Goal: Information Seeking & Learning: Learn about a topic

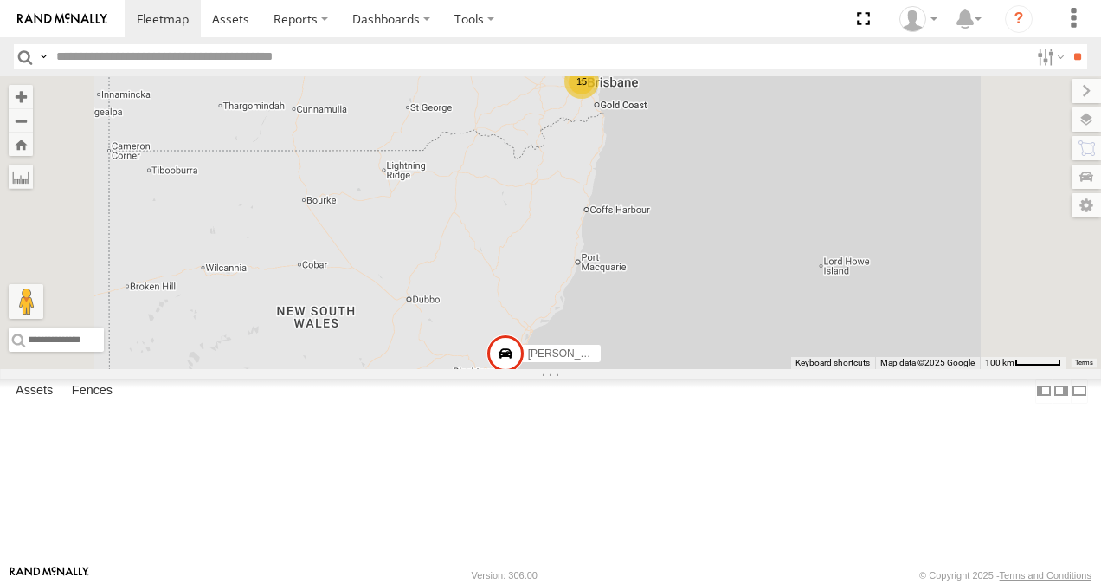
click at [0, 0] on link at bounding box center [0, 0] width 0 height 0
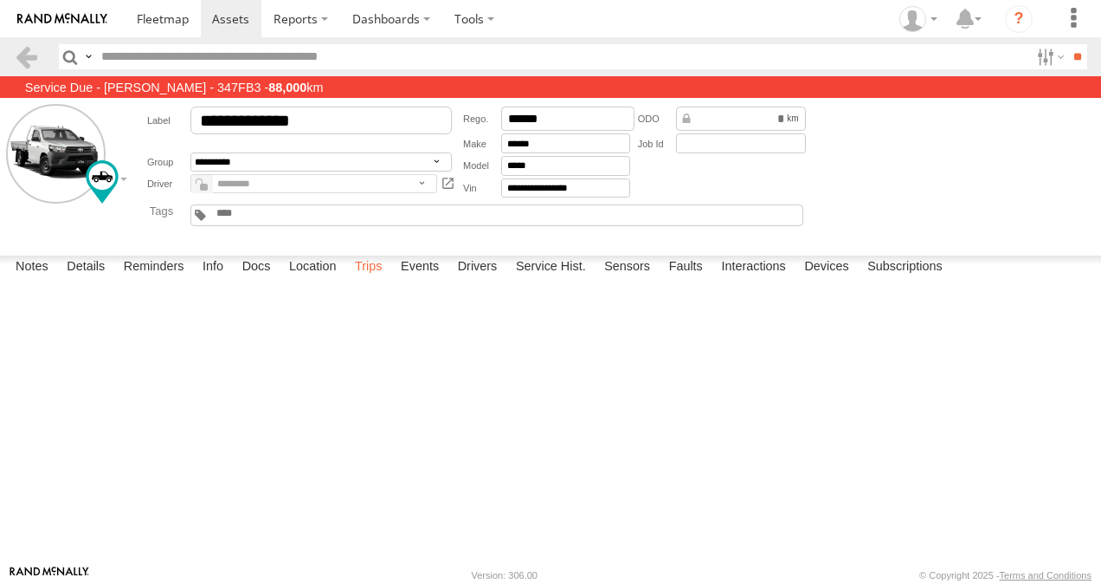
click at [374, 280] on label "Trips" at bounding box center [368, 267] width 45 height 24
click at [149, 16] on span at bounding box center [163, 18] width 52 height 16
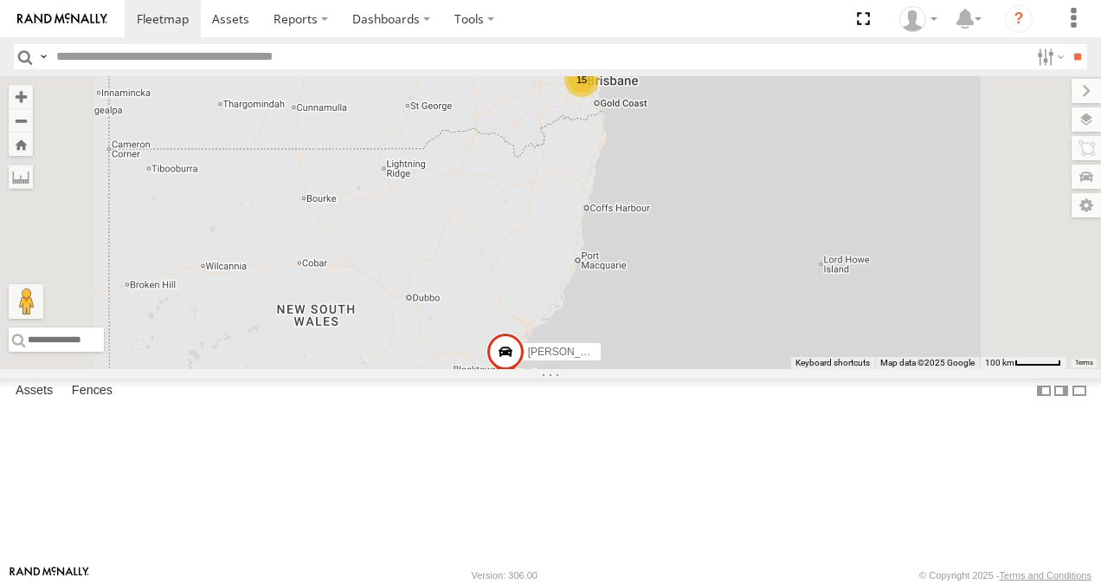
scroll to position [173, 0]
click at [0, 0] on link at bounding box center [0, 0] width 0 height 0
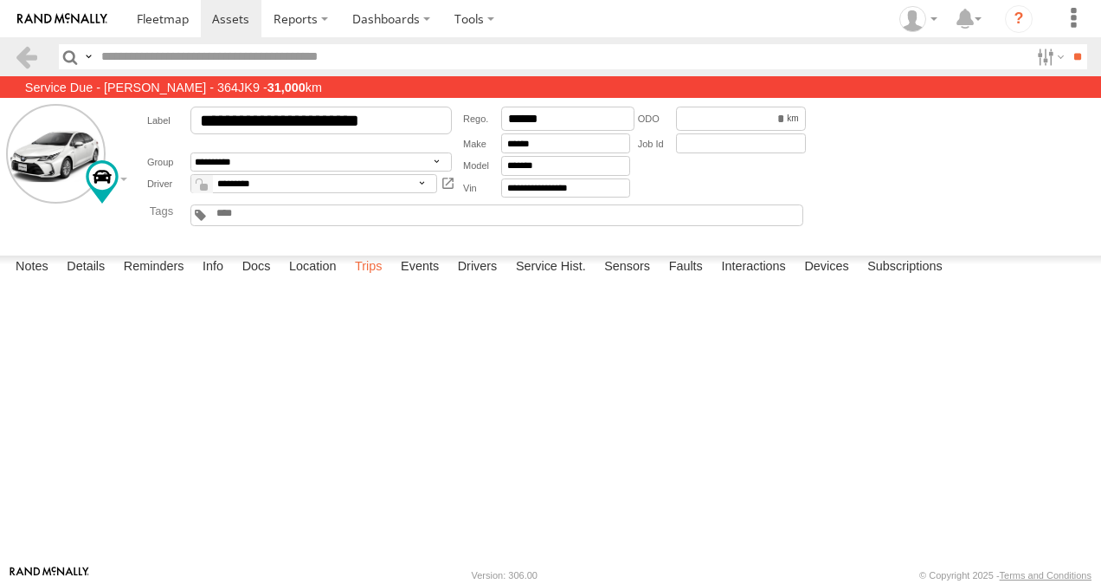
click at [367, 280] on label "Trips" at bounding box center [368, 267] width 45 height 24
click at [168, 12] on span at bounding box center [163, 18] width 52 height 16
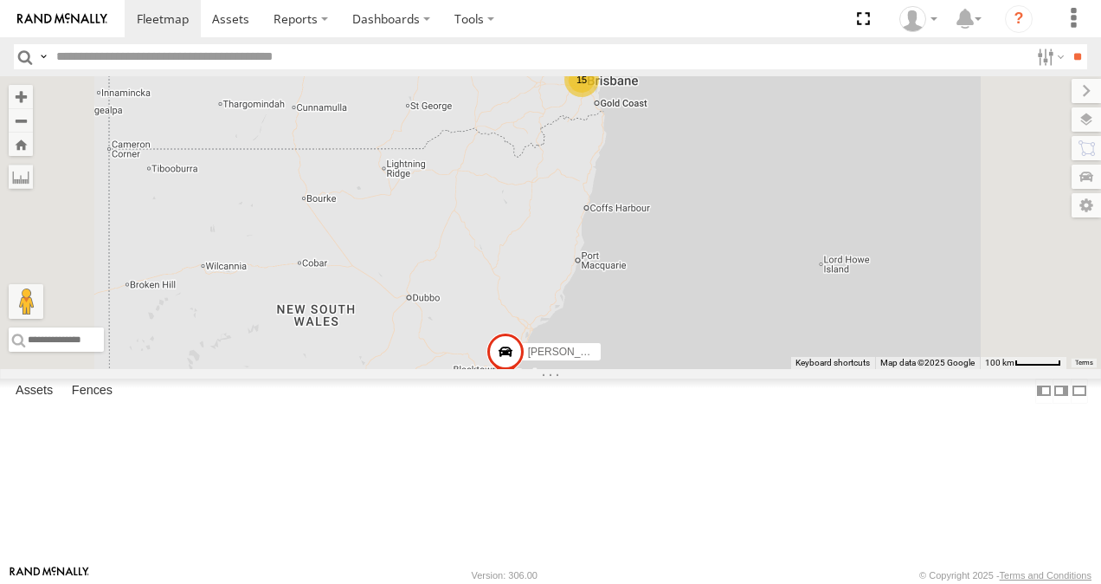
click at [0, 0] on link at bounding box center [0, 0] width 0 height 0
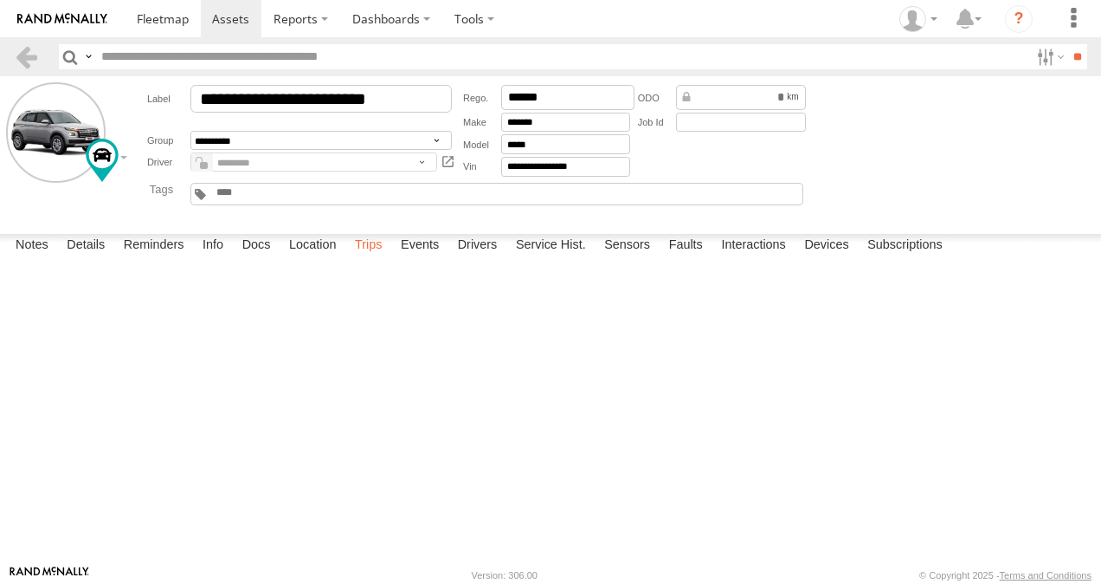
click at [365, 258] on label "Trips" at bounding box center [368, 246] width 45 height 24
